Goal: Task Accomplishment & Management: Manage account settings

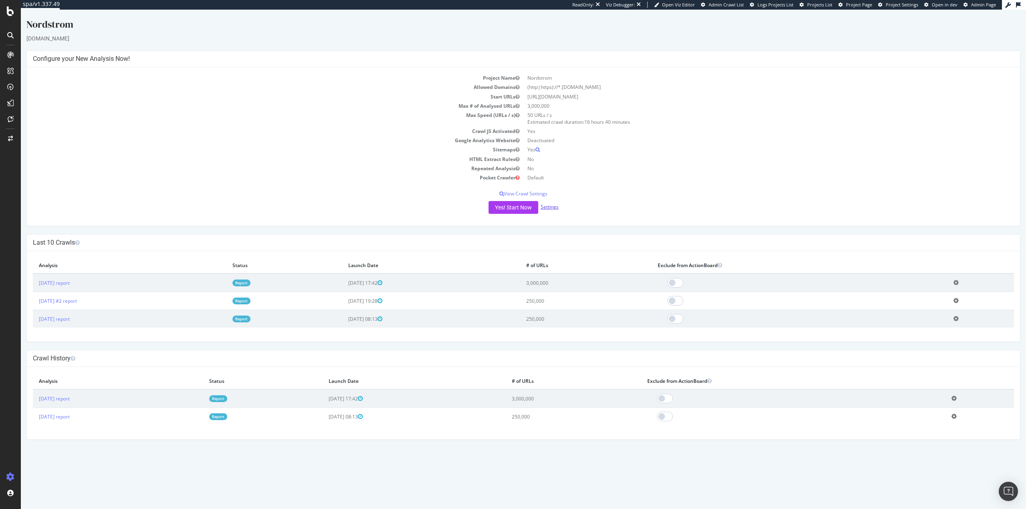
click at [554, 206] on link "Settings" at bounding box center [550, 207] width 18 height 7
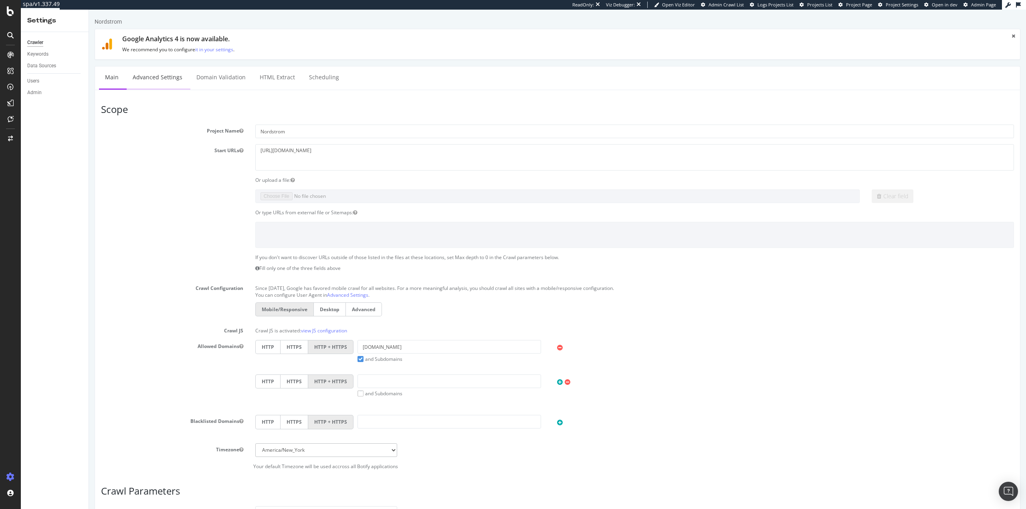
click at [145, 78] on link "Advanced Settings" at bounding box center [158, 78] width 62 height 22
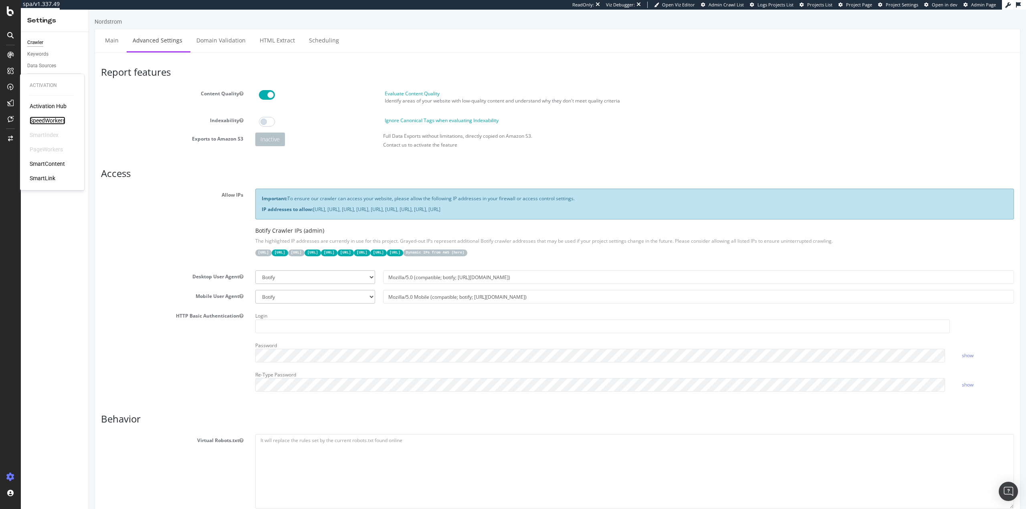
click at [44, 121] on div "SpeedWorkers" at bounding box center [48, 121] width 36 height 8
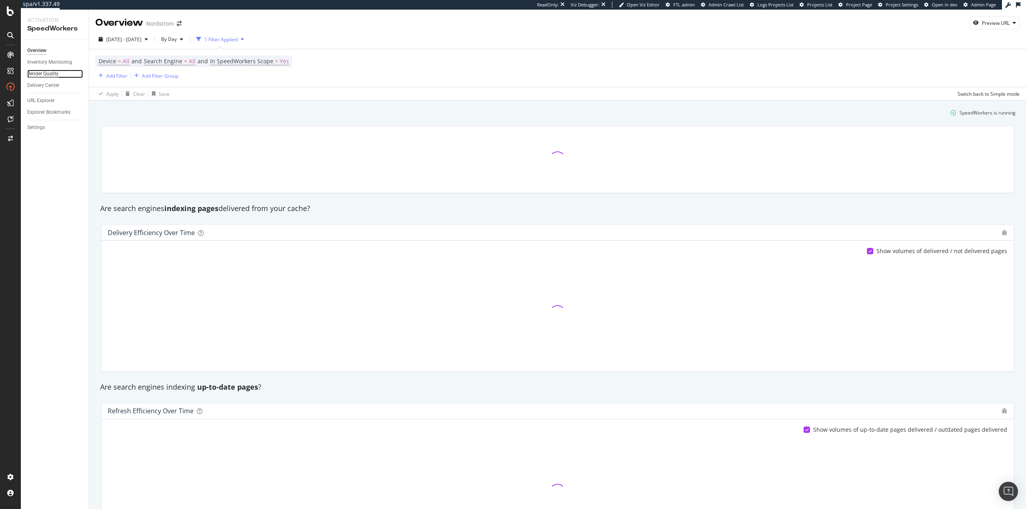
click at [46, 73] on div "Render Quality" at bounding box center [42, 74] width 31 height 8
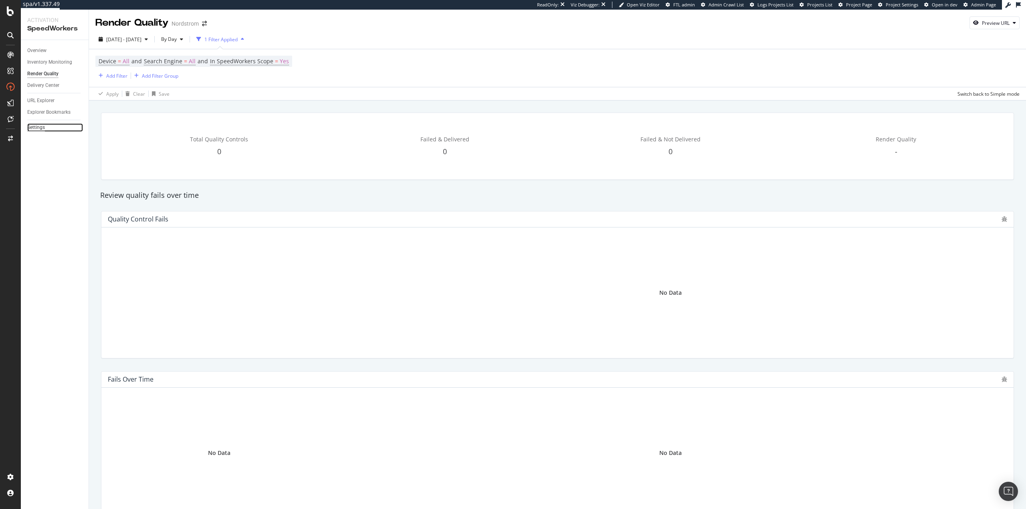
click at [38, 126] on div "Settings" at bounding box center [36, 127] width 18 height 8
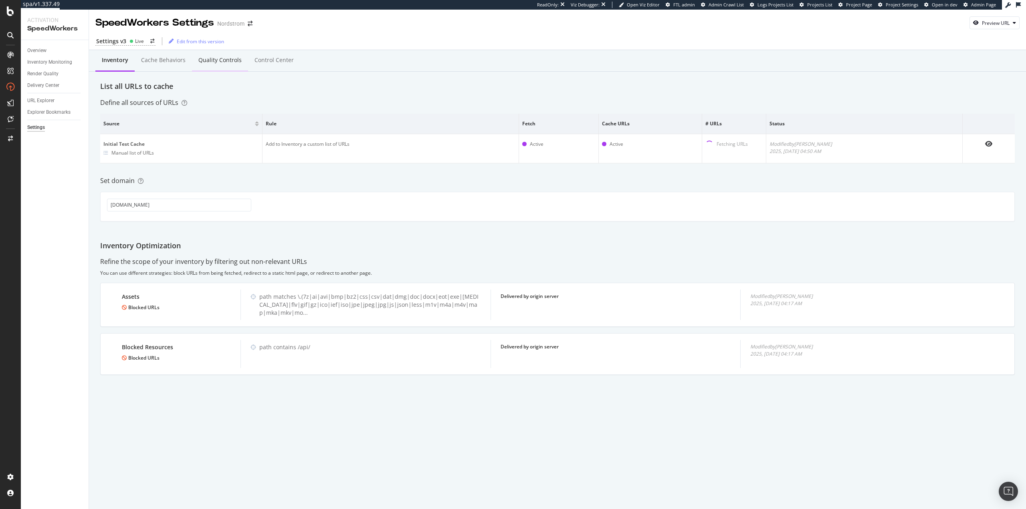
click at [205, 65] on div "Quality Controls" at bounding box center [220, 61] width 56 height 22
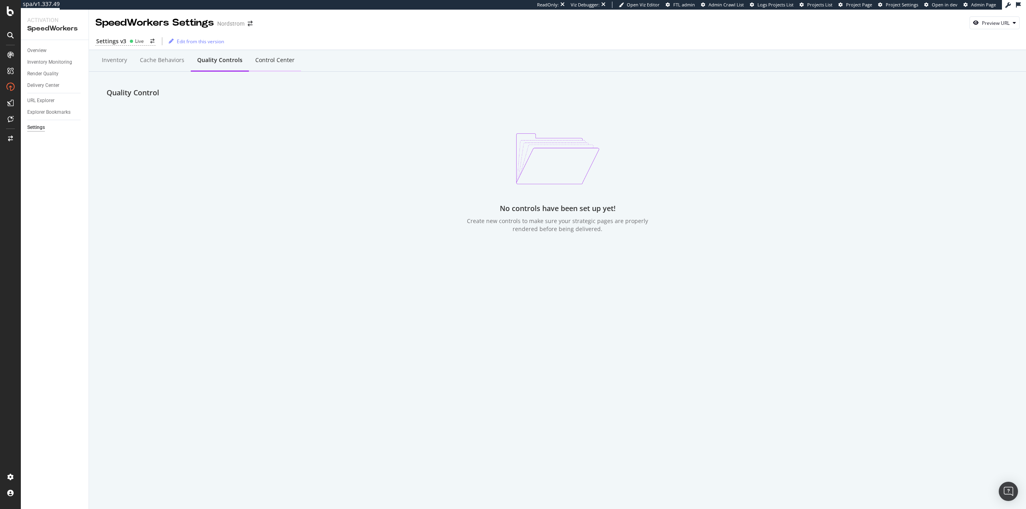
click at [263, 69] on div "Control Center" at bounding box center [275, 61] width 52 height 22
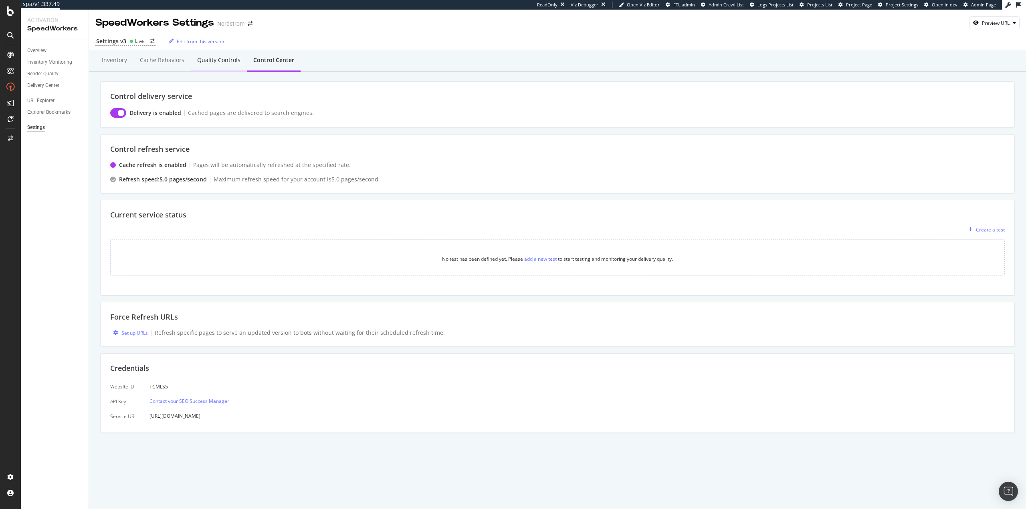
click at [217, 62] on div "Quality Controls" at bounding box center [218, 60] width 43 height 8
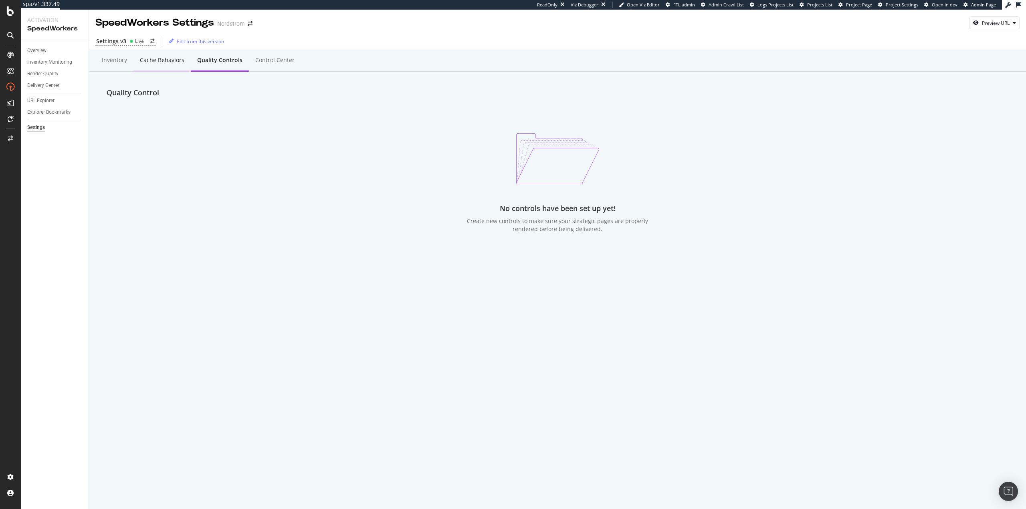
click at [159, 60] on div "Cache behaviors" at bounding box center [162, 60] width 44 height 8
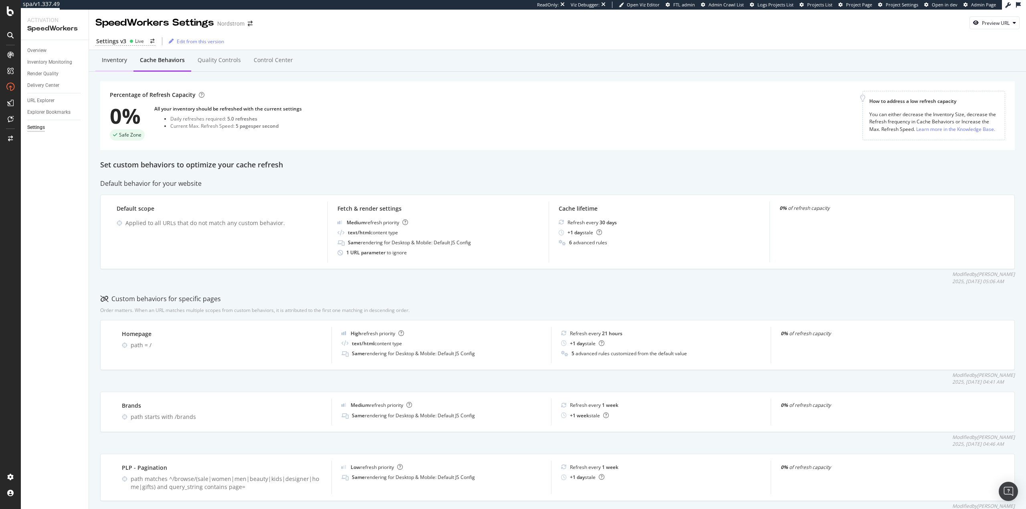
click at [120, 61] on div "Inventory" at bounding box center [114, 60] width 25 height 8
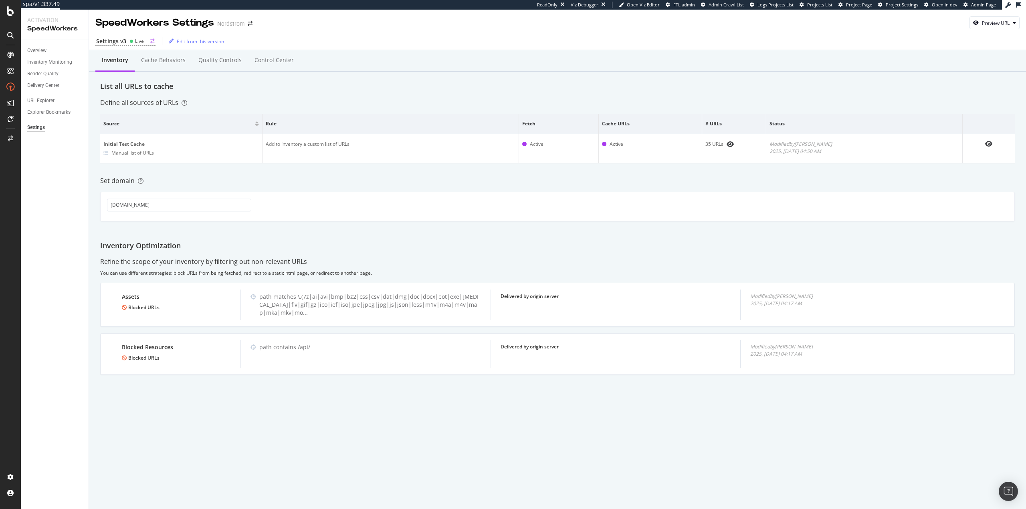
click at [150, 40] on icon "arrow-right-arrow-left" at bounding box center [152, 41] width 4 height 5
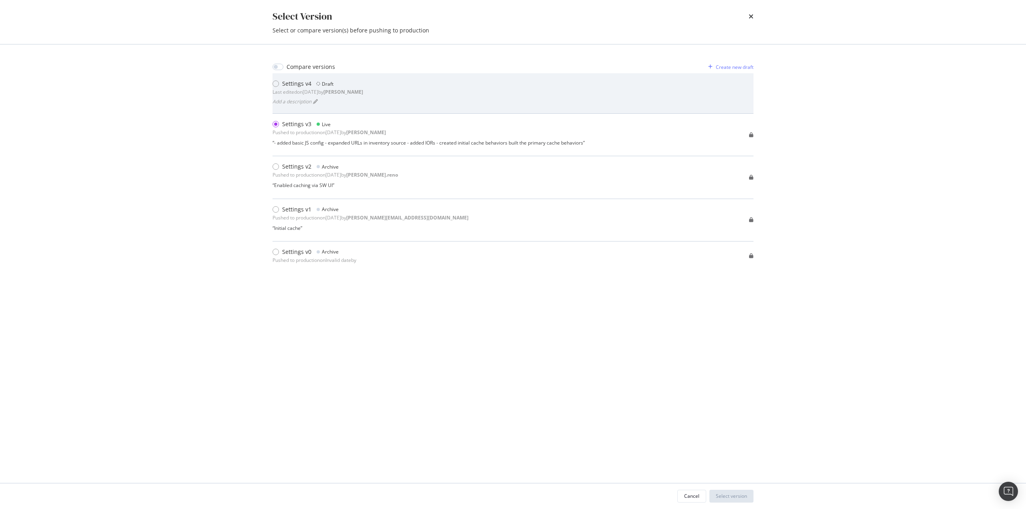
click at [303, 85] on div "Settings v4" at bounding box center [296, 84] width 29 height 8
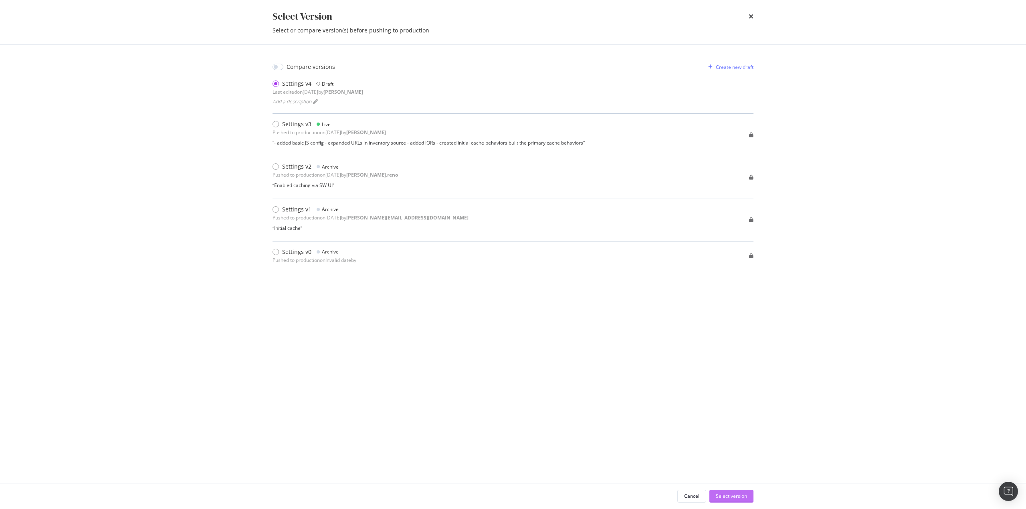
click at [726, 496] on div "Select version" at bounding box center [731, 496] width 31 height 7
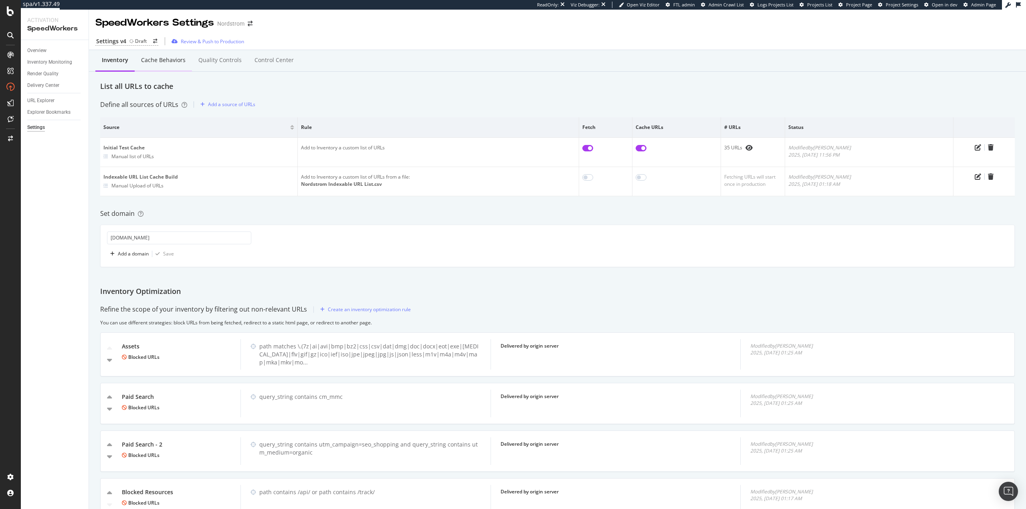
click at [160, 60] on div "Cache behaviors" at bounding box center [163, 60] width 44 height 8
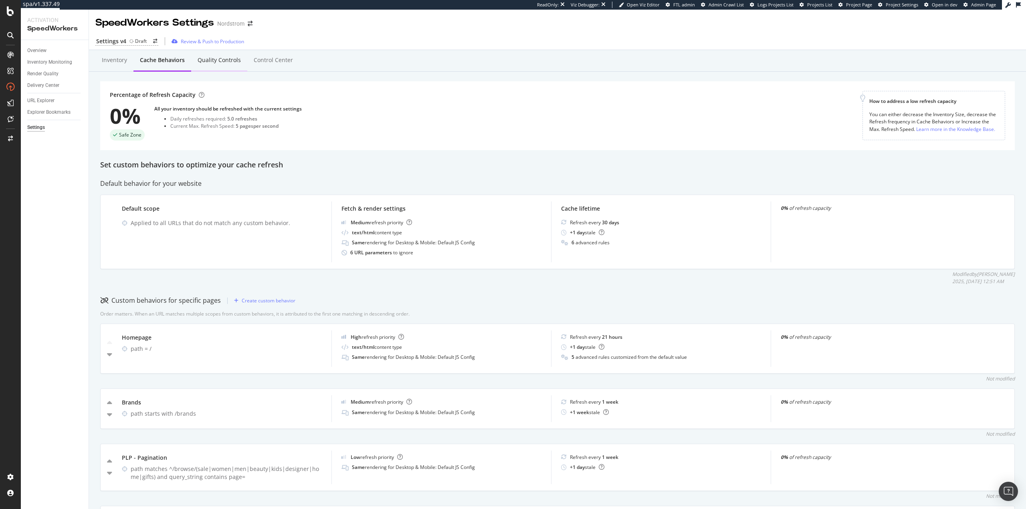
click at [204, 60] on div "Quality Controls" at bounding box center [219, 60] width 43 height 8
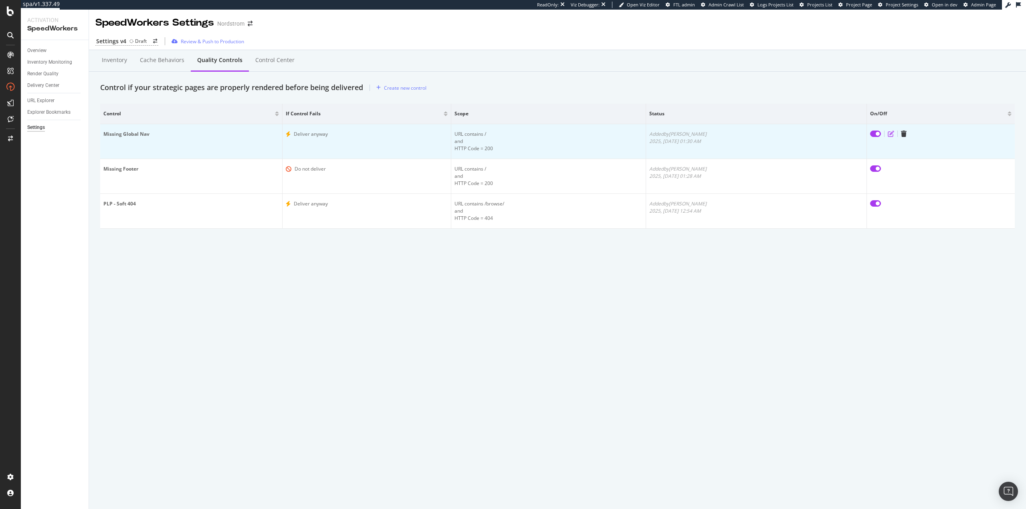
click at [892, 133] on icon "edit" at bounding box center [891, 134] width 6 height 6
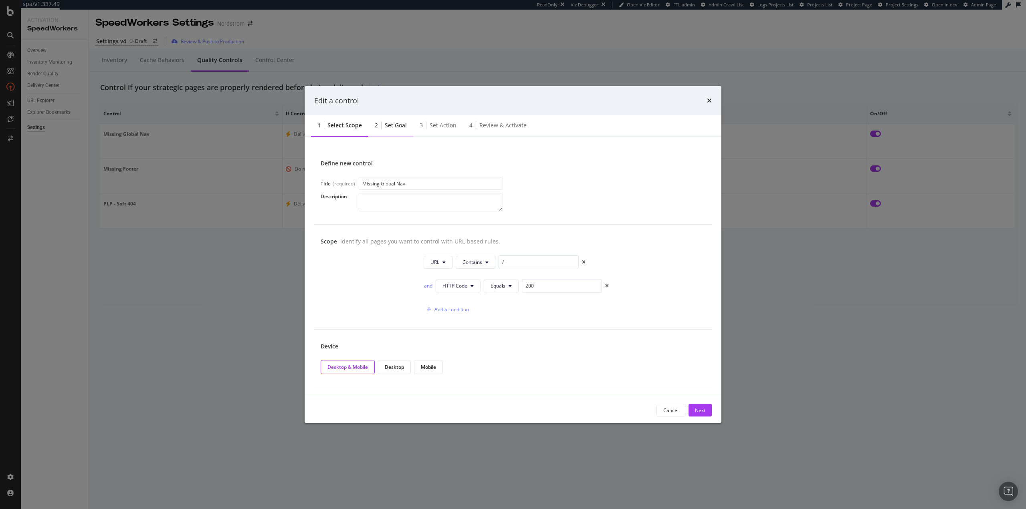
click at [385, 125] on div "Set goal" at bounding box center [396, 125] width 22 height 8
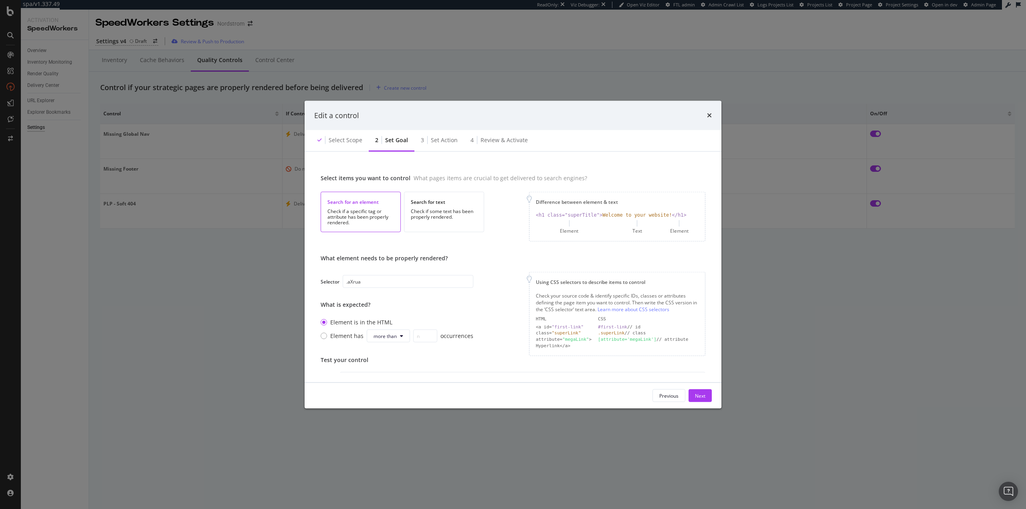
click at [712, 111] on div "Edit a control" at bounding box center [513, 116] width 417 height 30
click at [710, 113] on icon "times" at bounding box center [709, 115] width 5 height 6
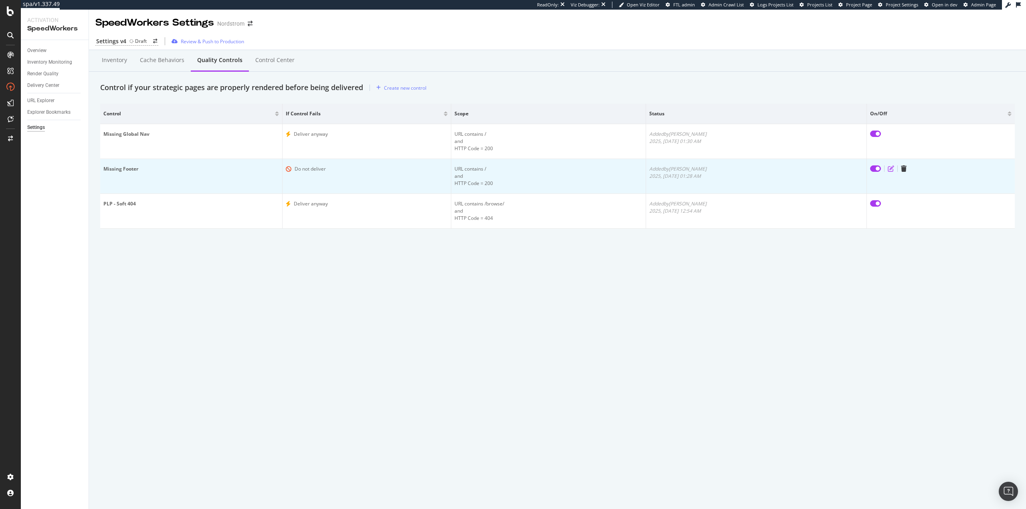
click at [891, 171] on icon "edit" at bounding box center [891, 169] width 6 height 6
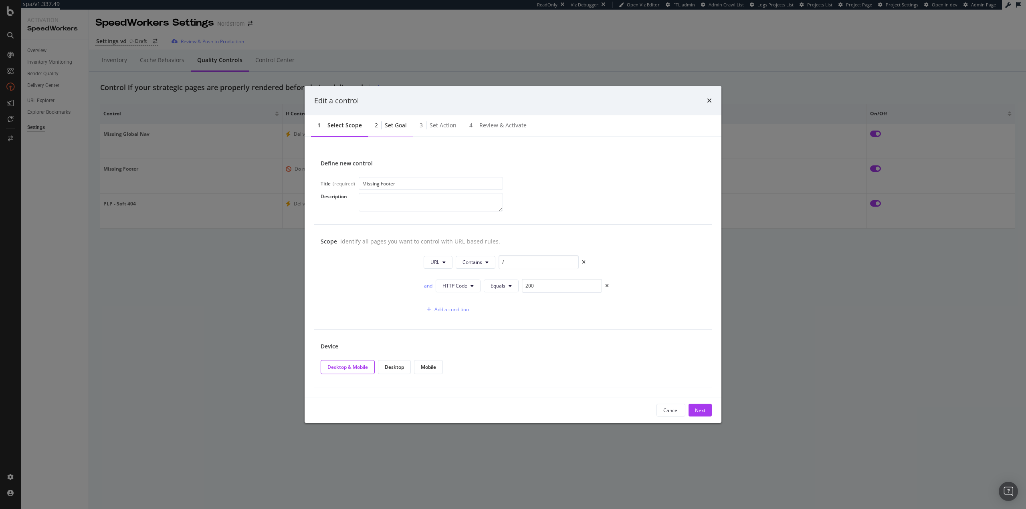
click at [404, 127] on div "Set goal" at bounding box center [396, 125] width 22 height 8
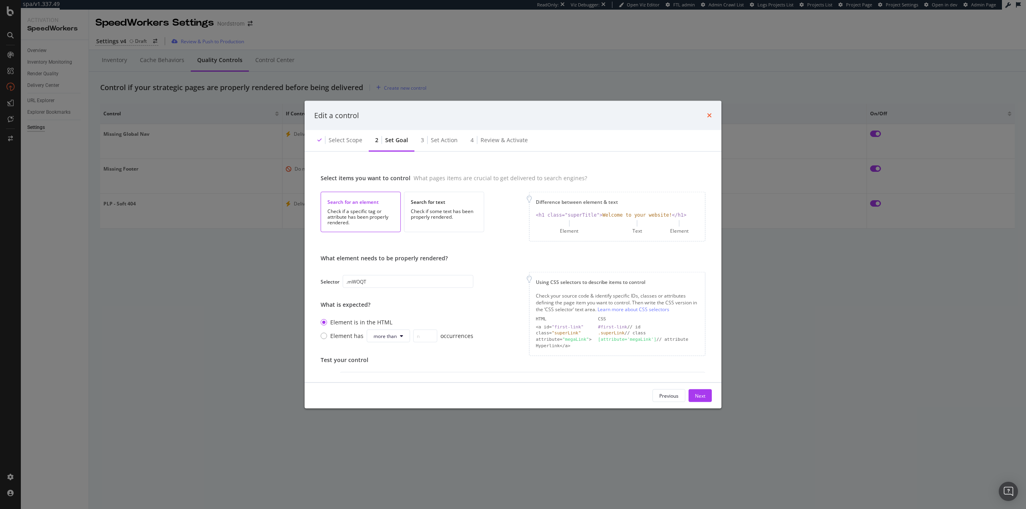
click at [712, 114] on div "Edit a control" at bounding box center [513, 116] width 417 height 30
click at [711, 114] on icon "times" at bounding box center [709, 115] width 5 height 6
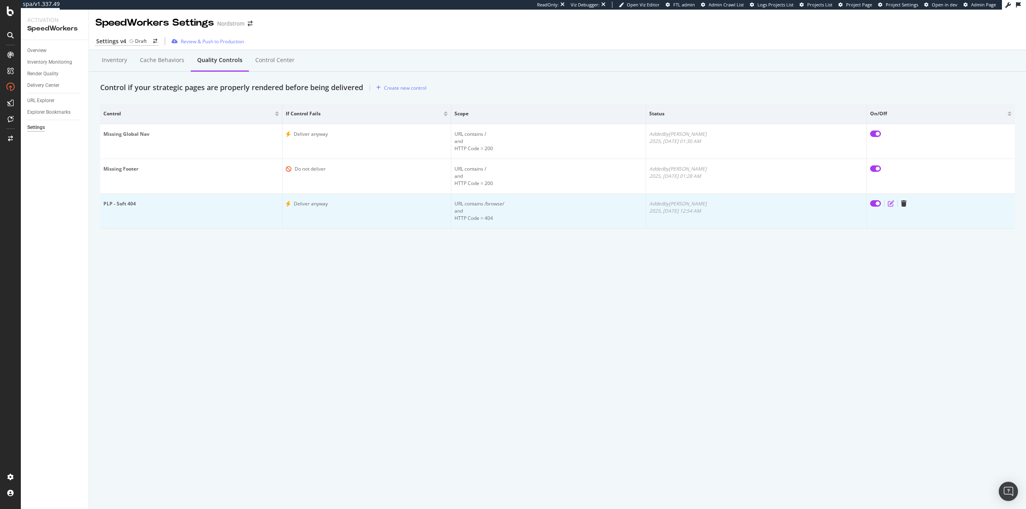
click at [890, 204] on icon "edit" at bounding box center [891, 203] width 6 height 6
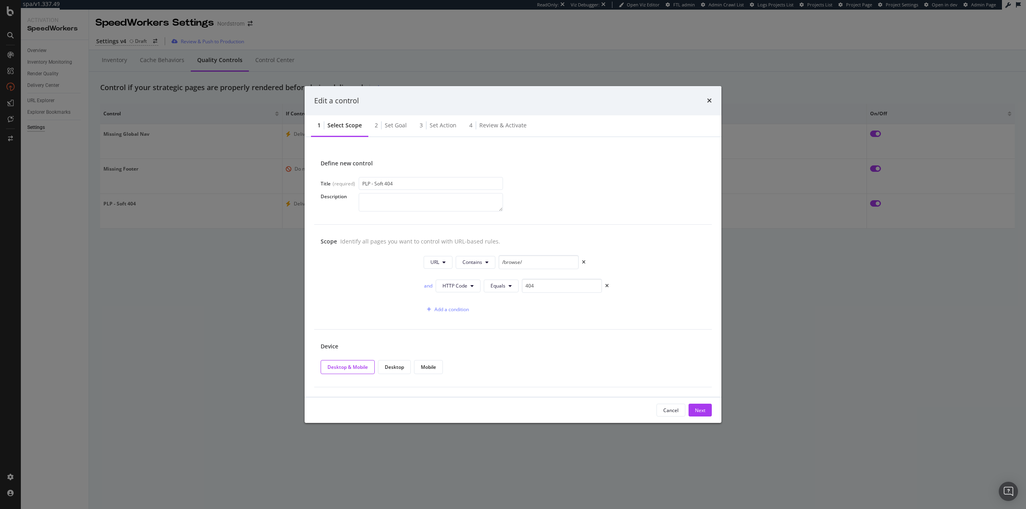
click at [395, 121] on div "2 Set goal" at bounding box center [390, 126] width 45 height 22
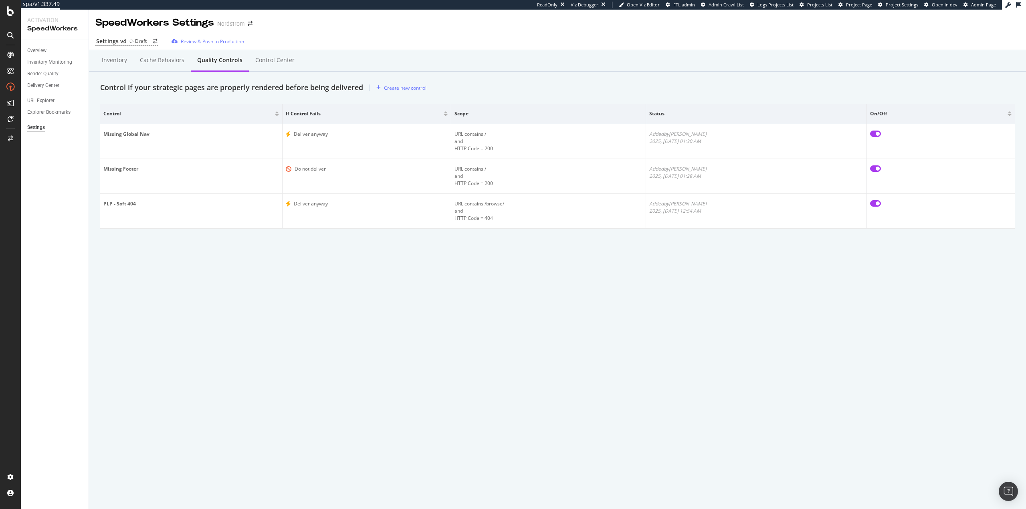
drag, startPoint x: 641, startPoint y: 238, endPoint x: 440, endPoint y: 28, distance: 290.9
click at [641, 238] on div "Inventory Cache behaviors Quality Controls Control Center Control if your strat…" at bounding box center [557, 153] width 937 height 207
